Goal: Task Accomplishment & Management: Use online tool/utility

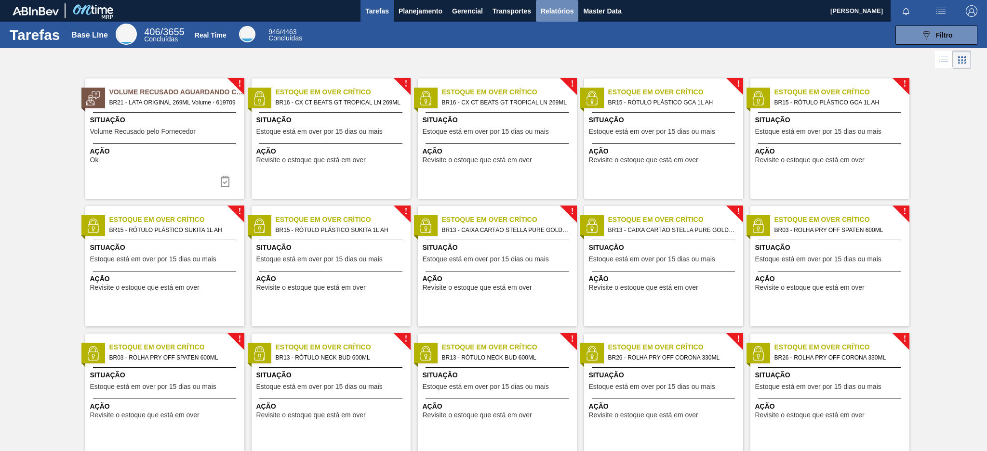
click at [541, 10] on span "Relatórios" at bounding box center [556, 11] width 33 height 12
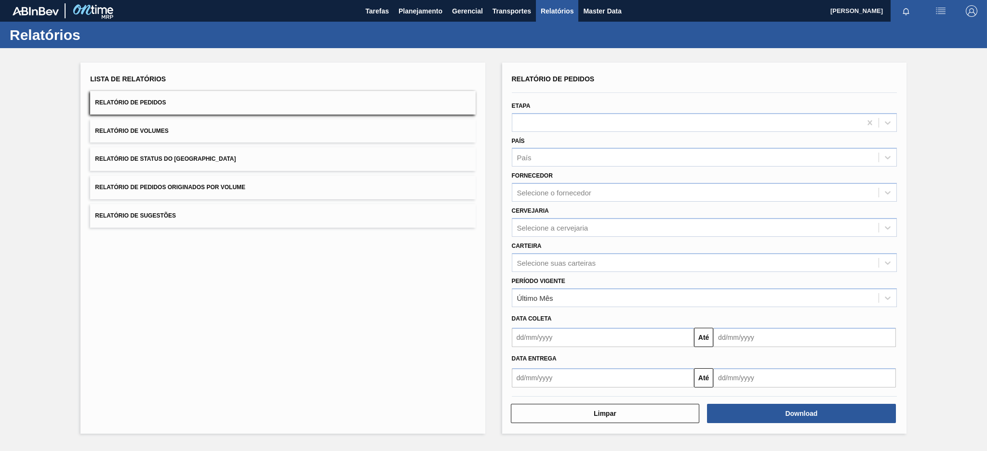
click at [244, 191] on button "Relatório de Pedidos Originados por Volume" at bounding box center [282, 188] width 385 height 24
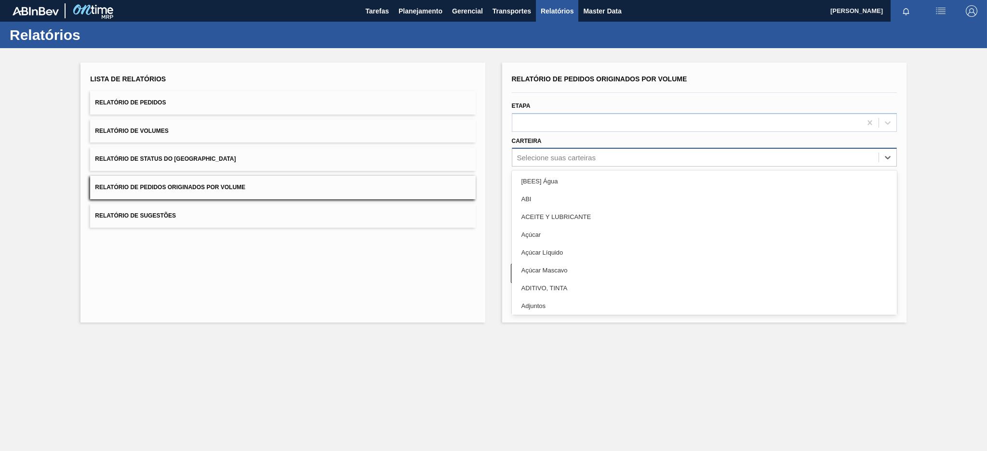
click at [541, 157] on div "Selecione suas carteiras" at bounding box center [556, 158] width 79 height 8
type input "pre"
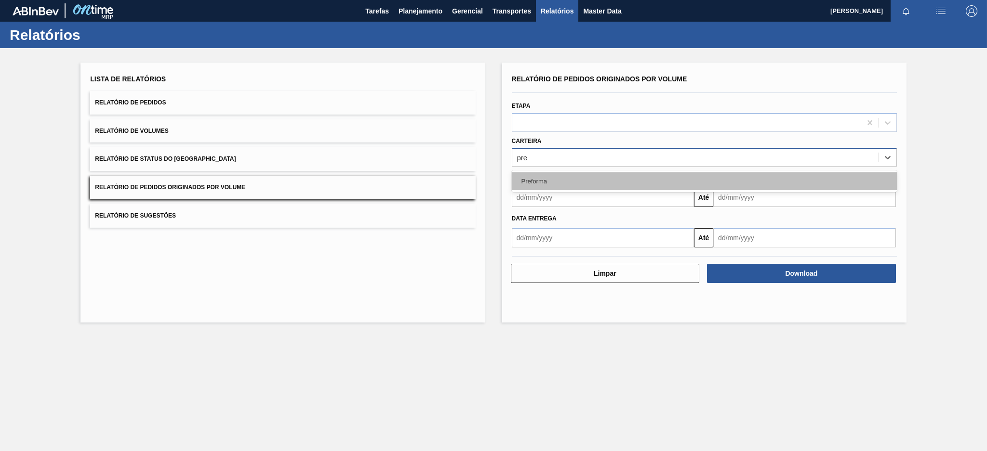
click at [535, 185] on div "Preforma" at bounding box center [704, 181] width 385 height 18
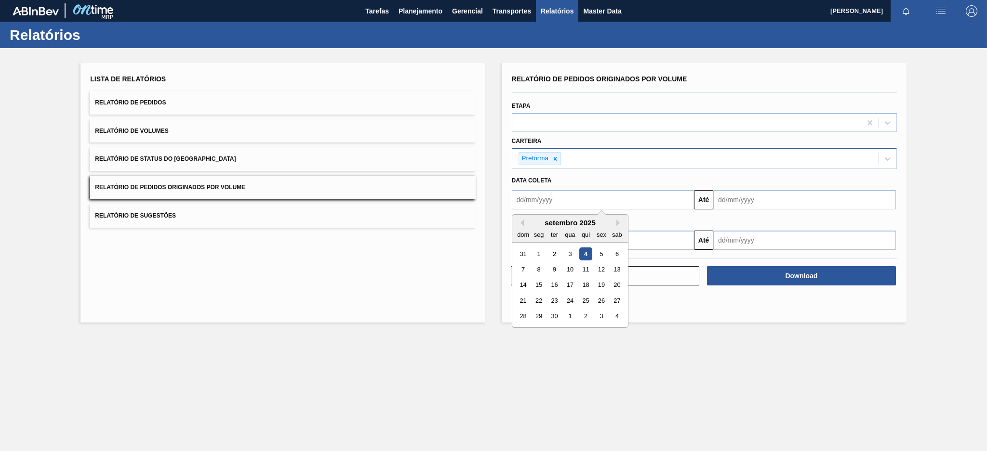
click at [529, 201] on input "text" at bounding box center [603, 199] width 183 height 19
click at [520, 220] on button "Previous Month" at bounding box center [520, 223] width 7 height 7
click at [524, 270] on div "3" at bounding box center [522, 269] width 13 height 13
type input "[DATE]"
click at [775, 200] on input "text" at bounding box center [804, 199] width 183 height 19
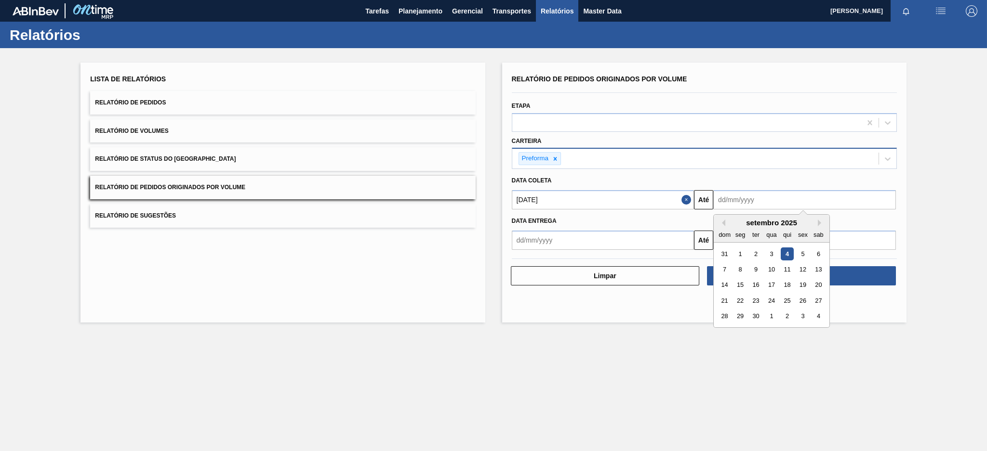
click at [788, 258] on div "4" at bounding box center [786, 254] width 13 height 13
type input "[DATE]"
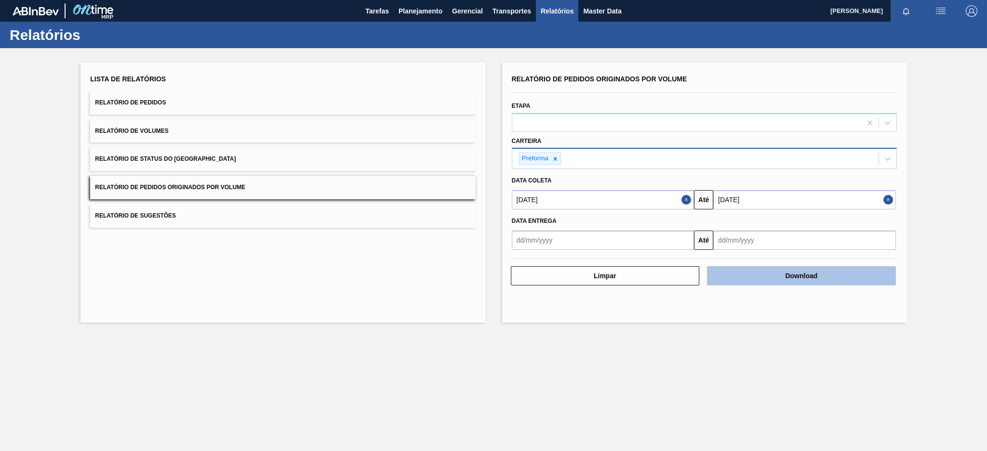
click at [786, 274] on button "Download" at bounding box center [801, 275] width 189 height 19
click at [798, 277] on button "Download" at bounding box center [801, 275] width 189 height 19
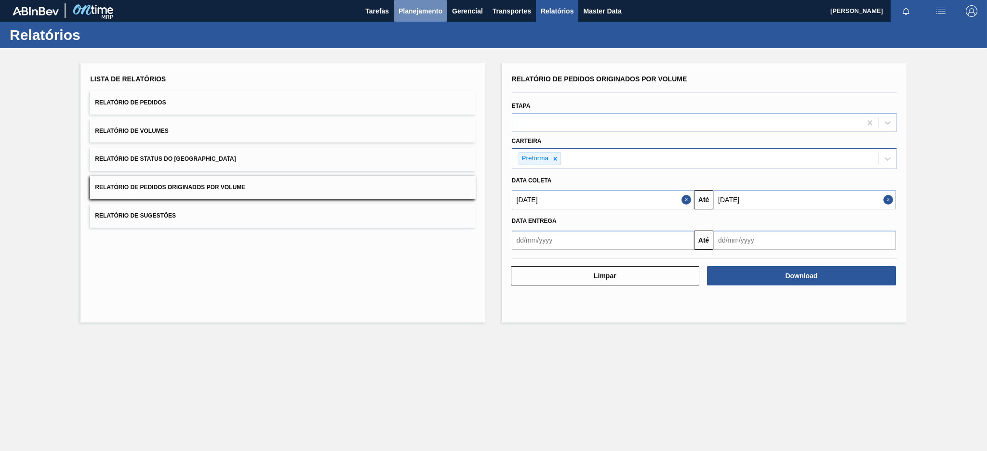
click at [419, 9] on span "Planejamento" at bounding box center [420, 11] width 44 height 12
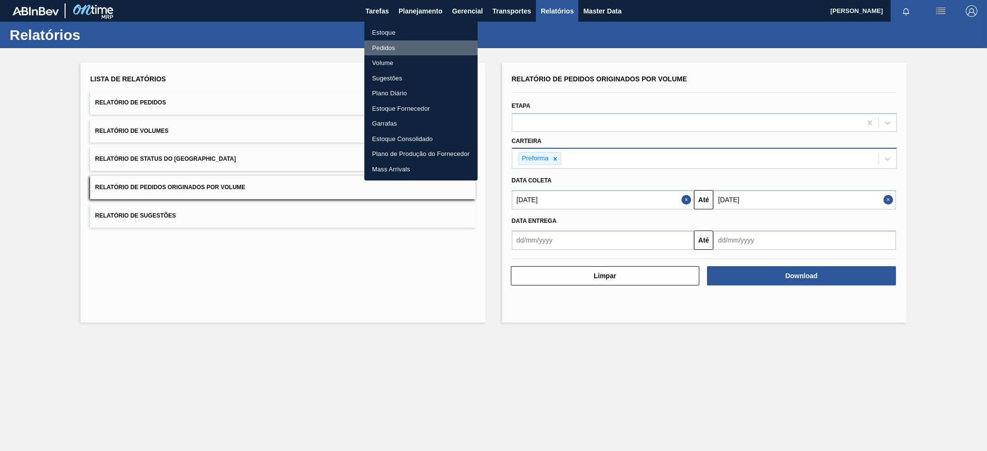
click at [374, 44] on li "Pedidos" at bounding box center [420, 47] width 113 height 15
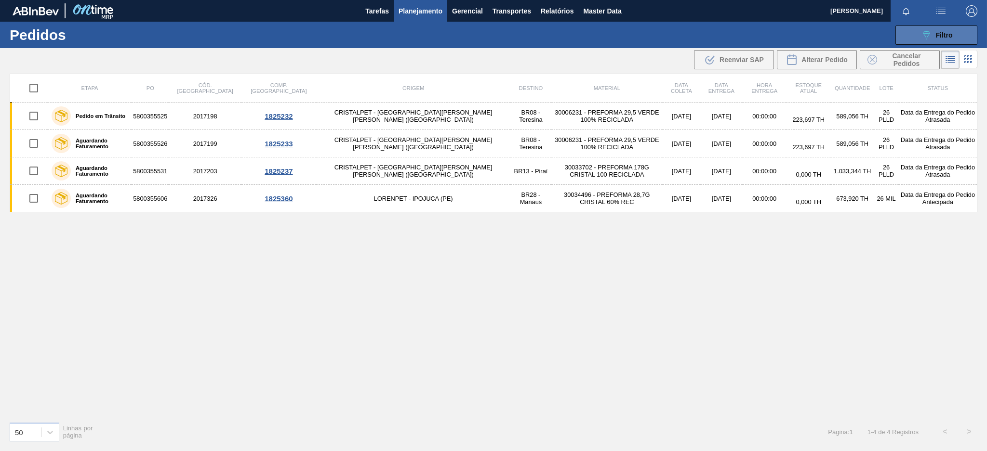
click at [934, 33] on div "089F7B8B-B2A5-4AFE-B5C0-19BA573D28AC Filtro" at bounding box center [936, 35] width 32 height 12
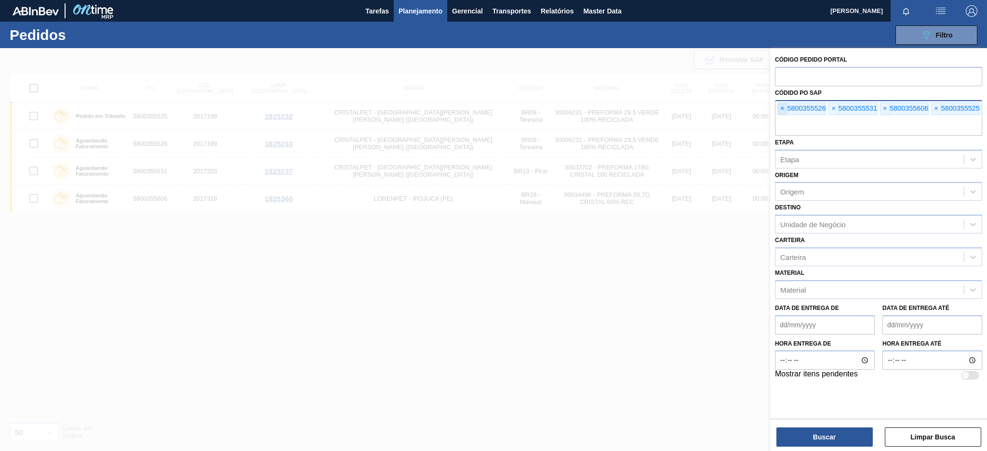
click at [781, 105] on span "×" at bounding box center [781, 109] width 9 height 12
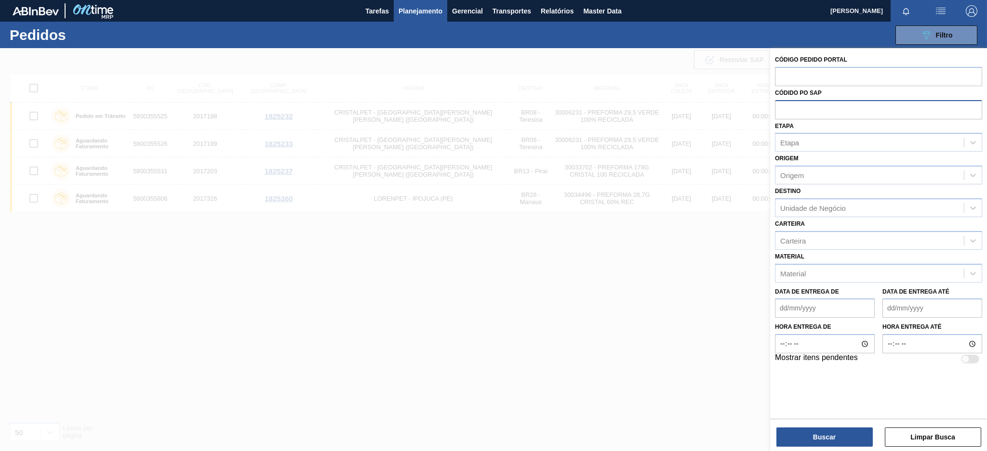
paste input "text"
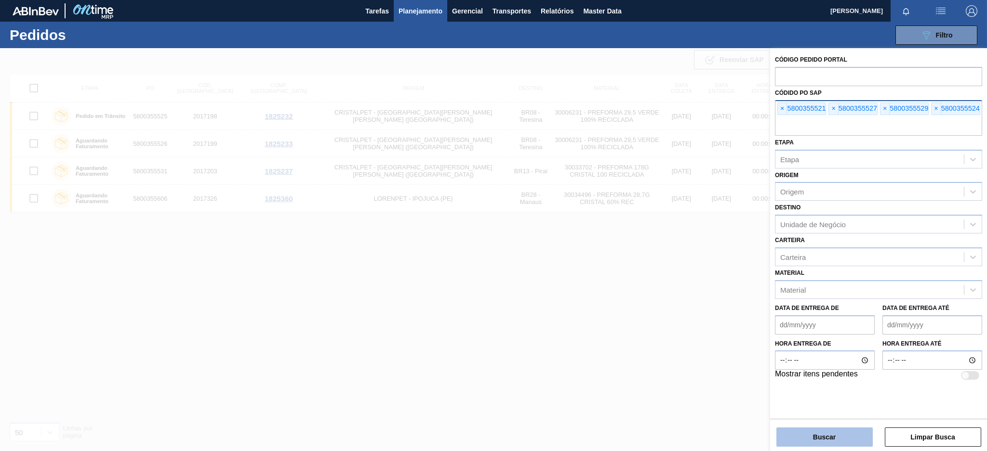
click at [792, 435] on button "Buscar" at bounding box center [824, 437] width 96 height 19
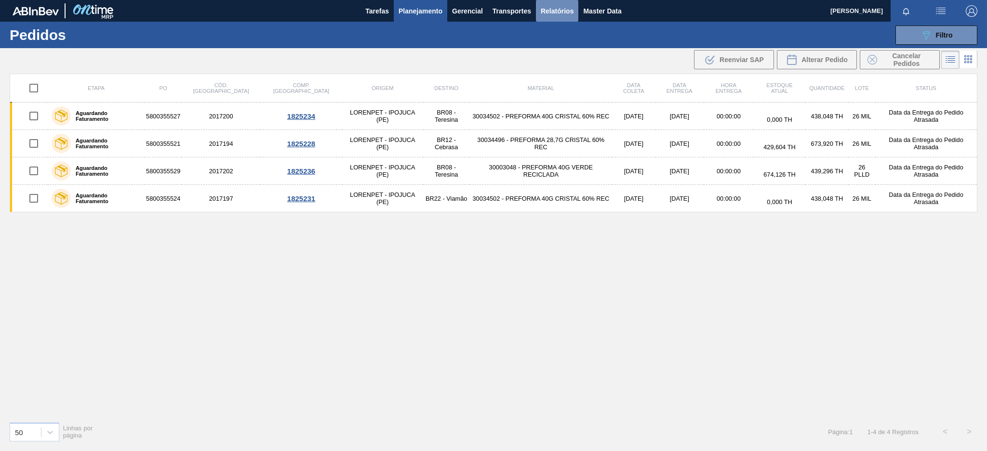
click at [545, 13] on span "Relatórios" at bounding box center [556, 11] width 33 height 12
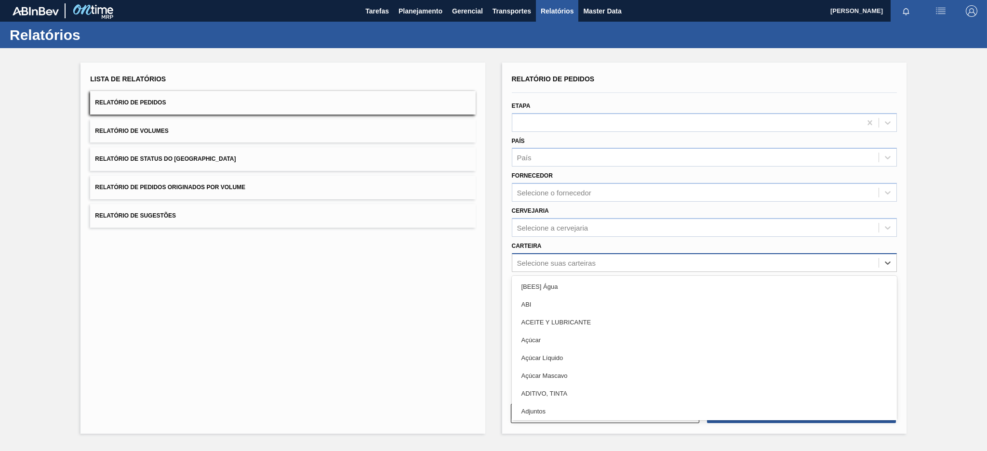
click at [535, 259] on div "Selecione suas carteiras" at bounding box center [556, 263] width 79 height 8
type input "mal"
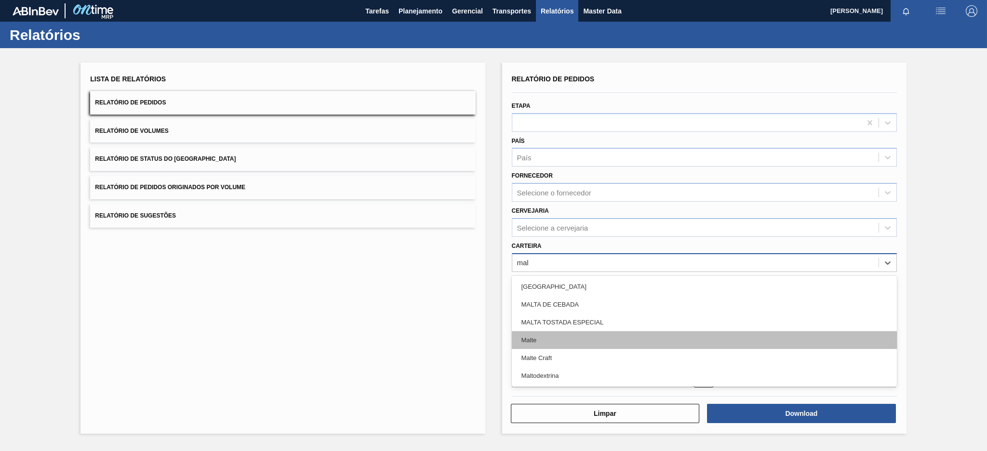
click at [538, 339] on div "Malte" at bounding box center [704, 340] width 385 height 18
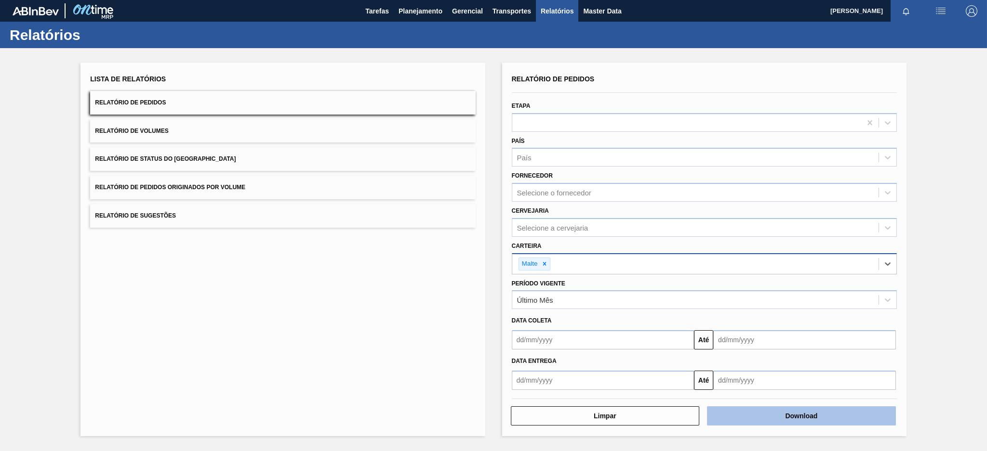
click at [759, 414] on button "Download" at bounding box center [801, 416] width 189 height 19
